Goal: Check status: Check status

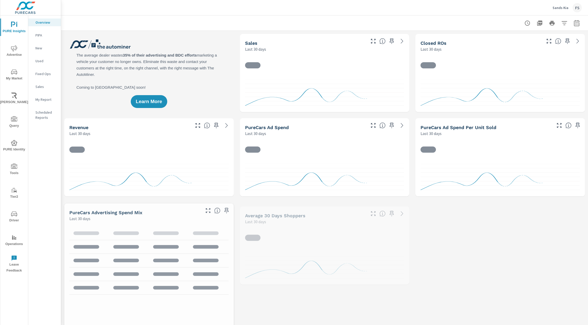
click at [45, 88] on p "Sales" at bounding box center [45, 86] width 21 height 5
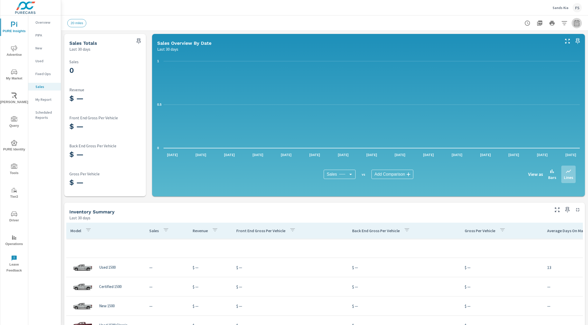
click at [578, 23] on icon "button" at bounding box center [576, 23] width 6 height 6
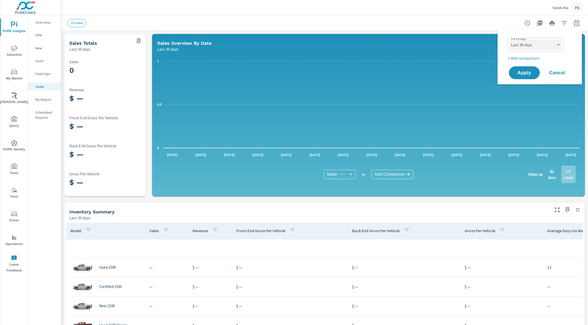
click at [518, 48] on select "Custom [DATE] Last week Last 7 days Last 14 days Last 30 days Last 45 days Last…" at bounding box center [535, 45] width 51 height 10
click at [510, 40] on select "Custom [DATE] Last week Last 7 days Last 14 days Last 30 days Last 45 days Last…" at bounding box center [535, 45] width 51 height 10
select select "Last 90 days"
click at [520, 72] on span "Apply" at bounding box center [524, 72] width 21 height 5
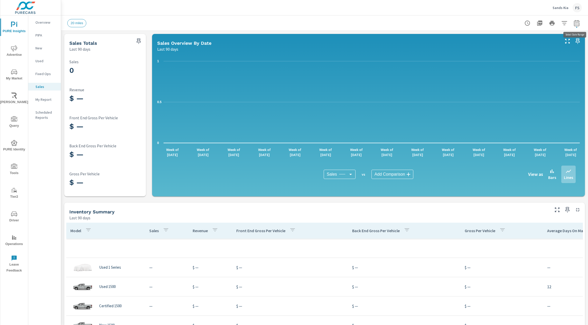
click at [575, 24] on icon "button" at bounding box center [576, 23] width 6 height 6
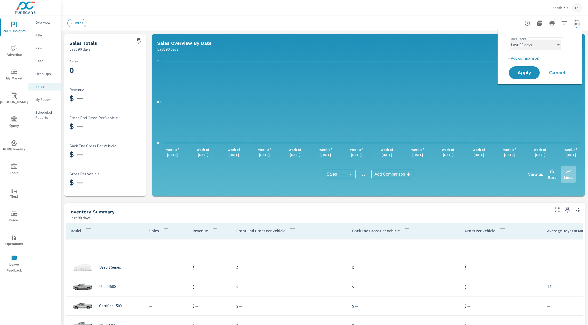
click at [527, 41] on select "Custom [DATE] Last week Last 7 days Last 14 days Last 30 days Last 45 days Last…" at bounding box center [535, 45] width 51 height 10
click at [510, 40] on select "Custom [DATE] Last week Last 7 days Last 14 days Last 30 days Last 45 days Last…" at bounding box center [535, 45] width 51 height 10
select select "Last 365 days"
click at [519, 75] on span "Apply" at bounding box center [524, 72] width 21 height 5
